Goal: Information Seeking & Learning: Learn about a topic

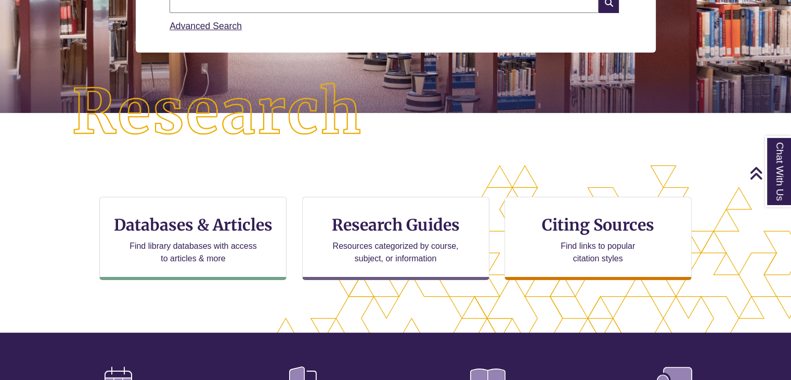
scroll to position [191, 0]
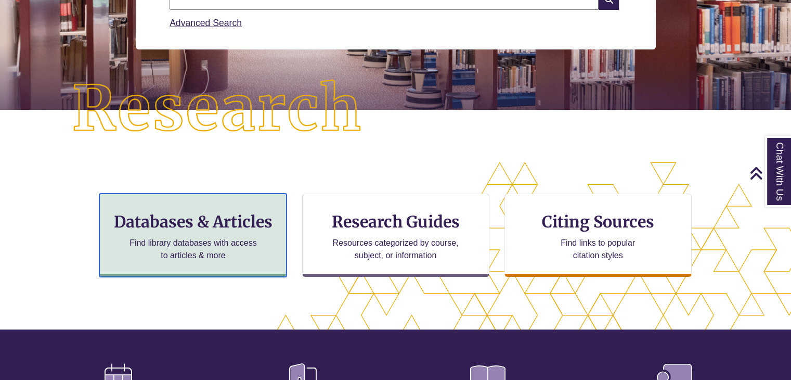
click at [193, 233] on div "Databases & Articles Find library databases with access to articles & more" at bounding box center [192, 234] width 187 height 83
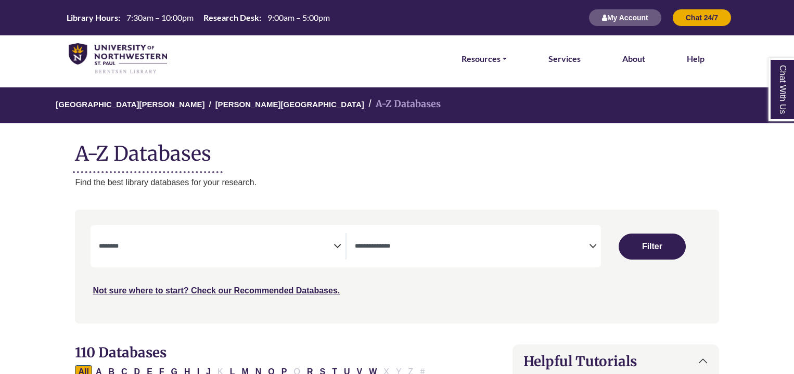
select select "Database Subject Filter"
select select "Database Types Filter"
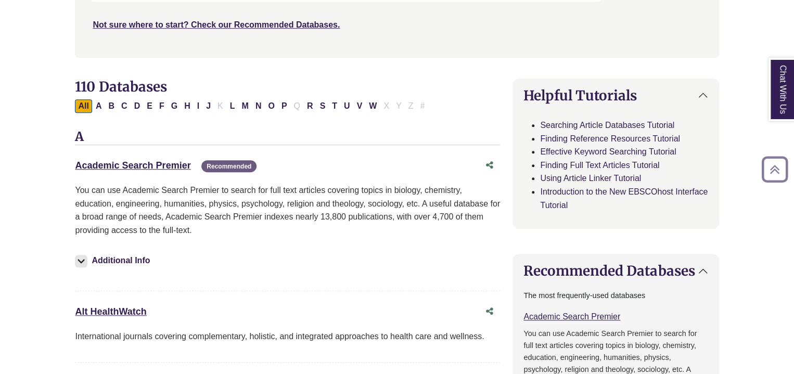
scroll to position [233, 0]
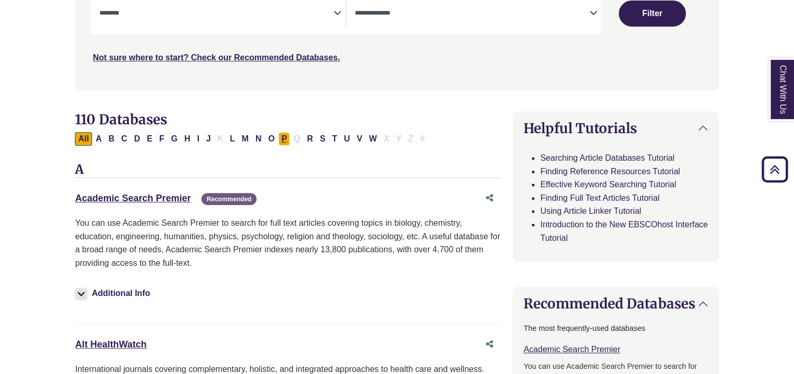
click at [281, 140] on button "P" at bounding box center [284, 139] width 12 height 14
select select "Database Subject Filter"
select select "Database Types Filter"
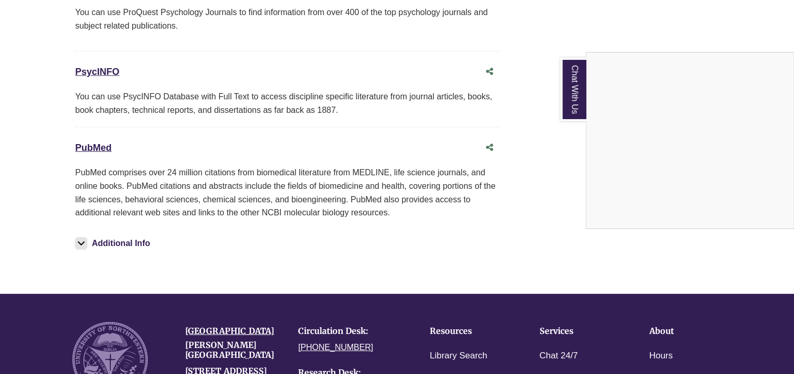
scroll to position [1450, 0]
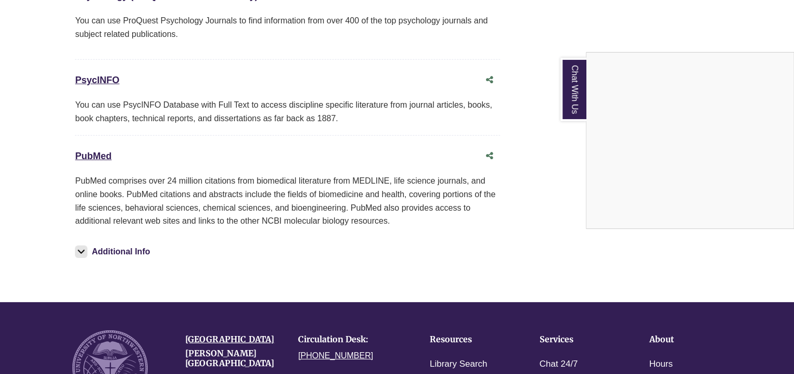
click at [104, 151] on div "Chat With Us" at bounding box center [397, 187] width 794 height 374
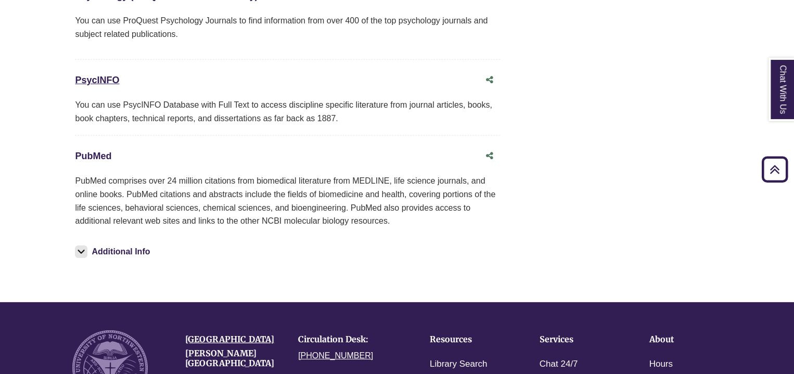
click at [93, 151] on link "PubMed This link opens in a new window" at bounding box center [93, 156] width 36 height 10
